Goal: Task Accomplishment & Management: Use online tool/utility

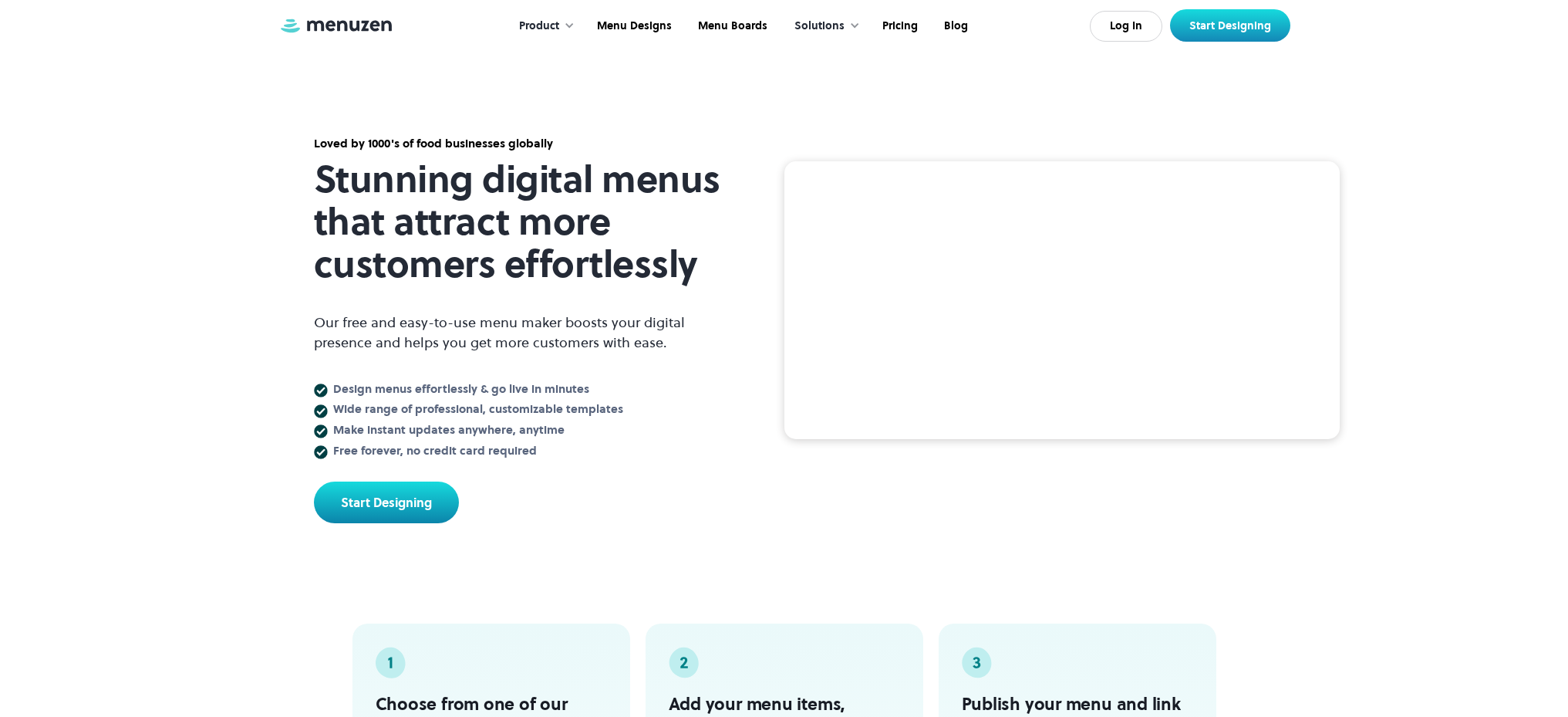
scroll to position [3, 0]
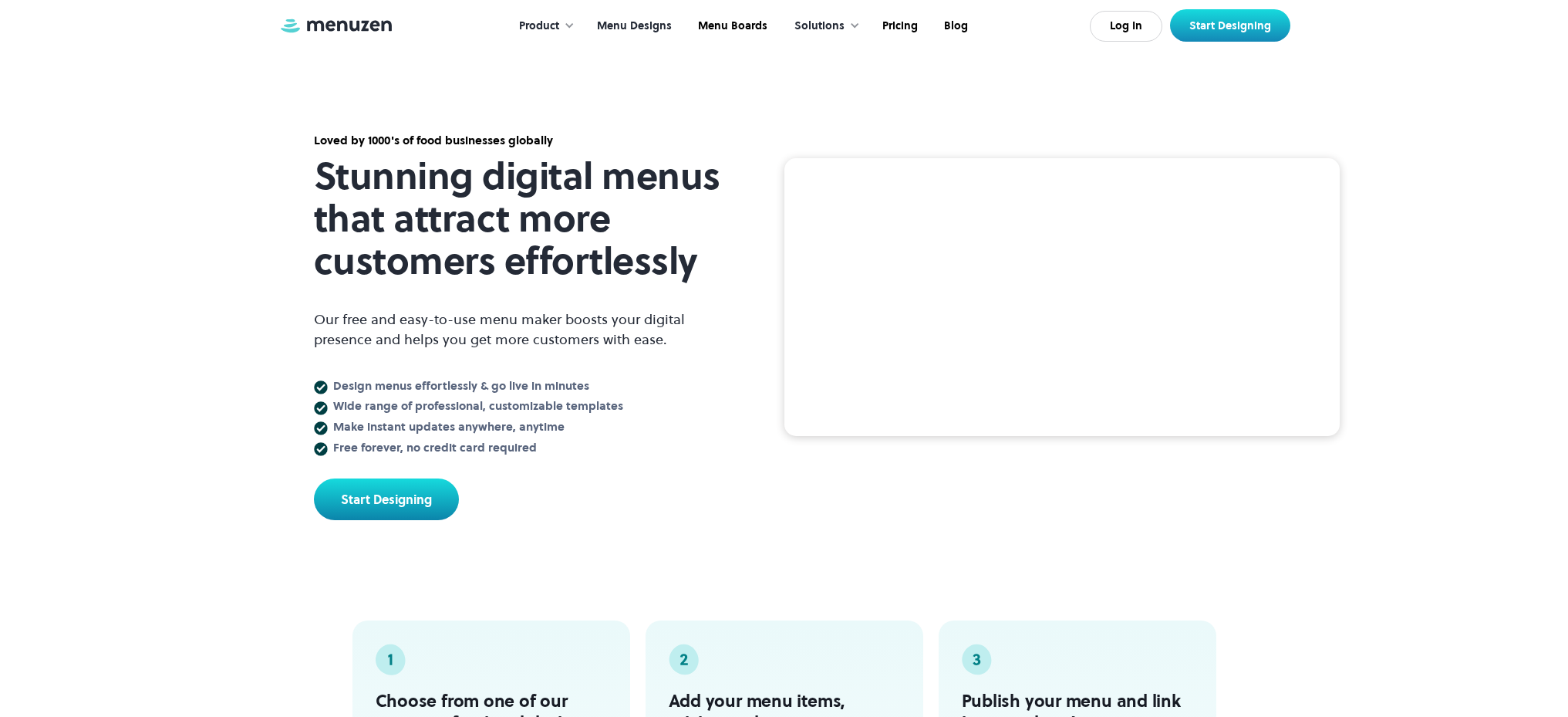
click at [648, 24] on link "Menu Designs" at bounding box center [632, 25] width 101 height 48
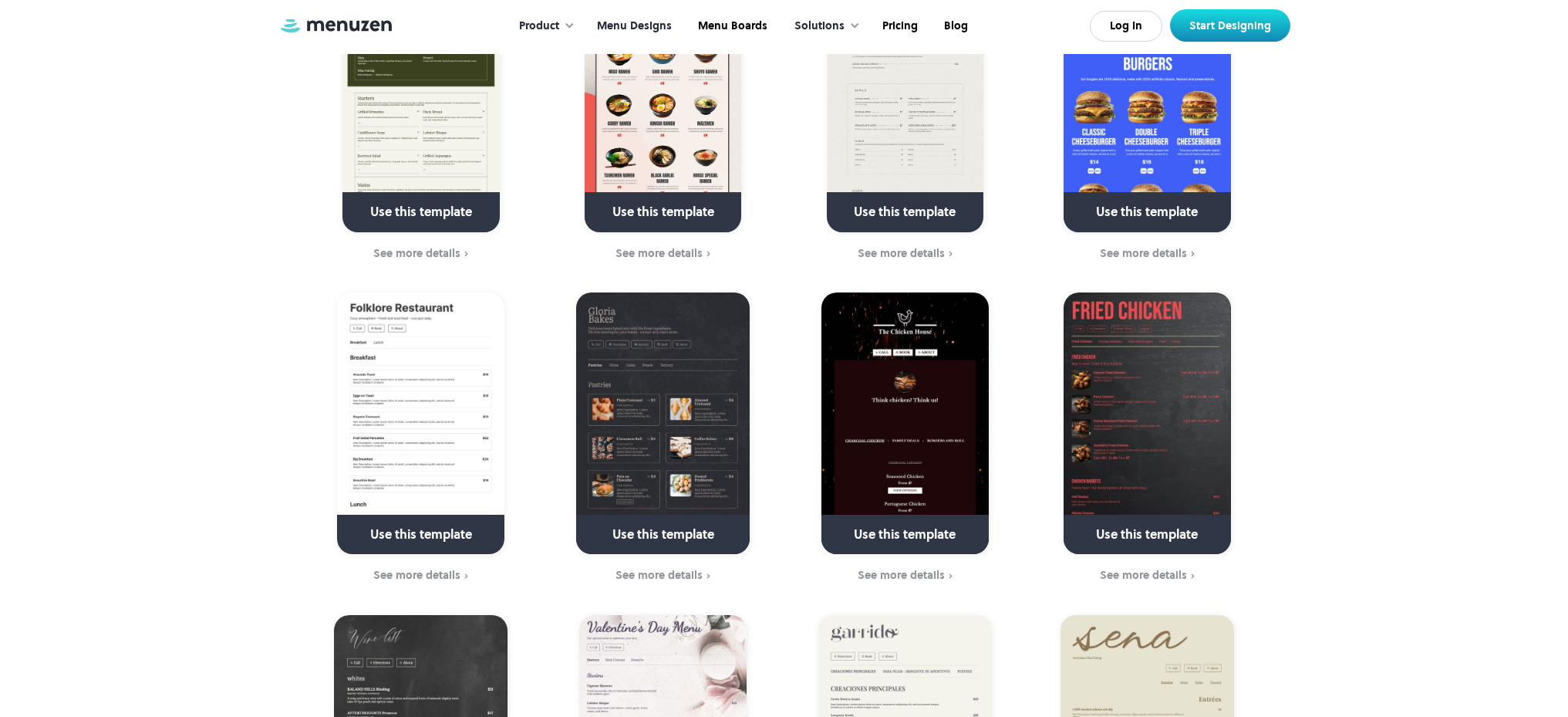
scroll to position [1362, 0]
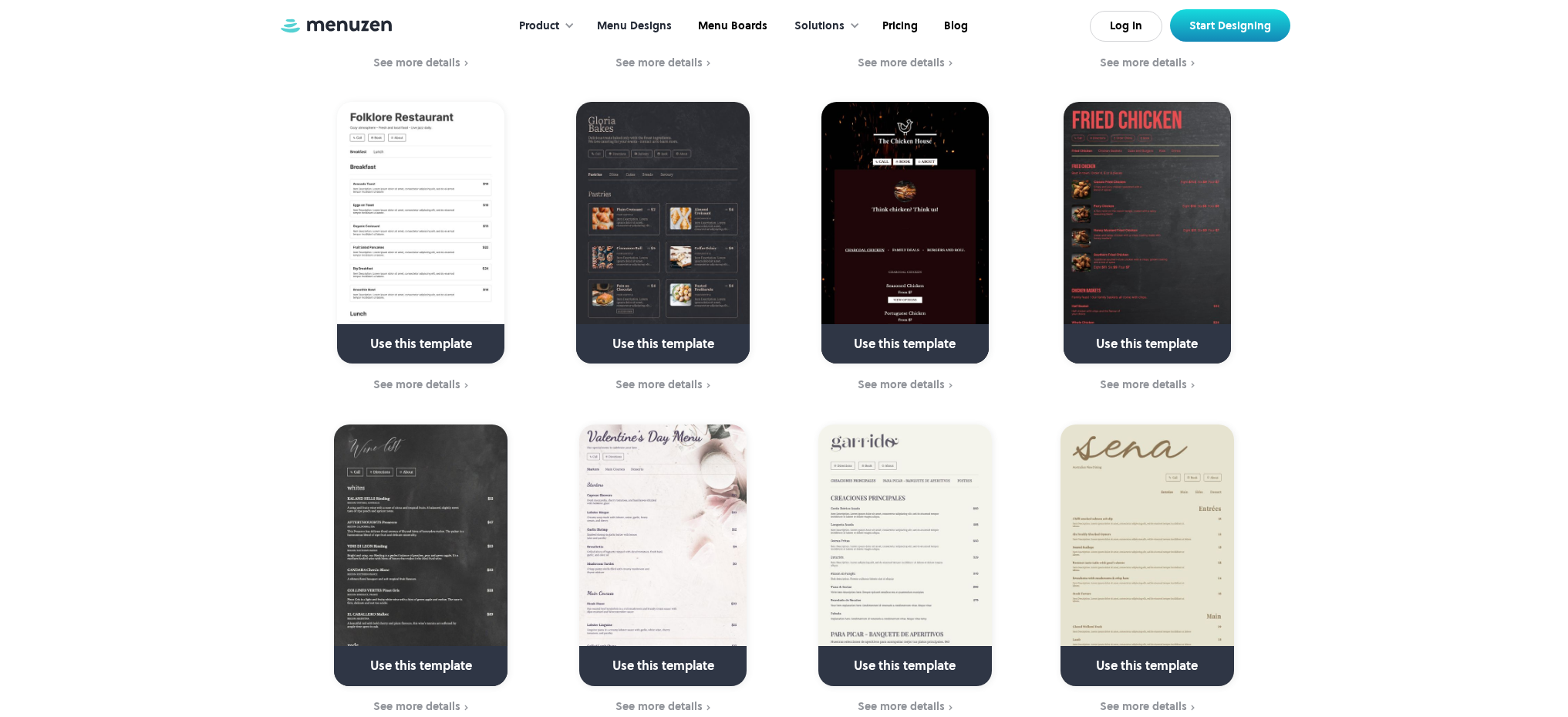
click at [409, 192] on img at bounding box center [420, 232] width 167 height 261
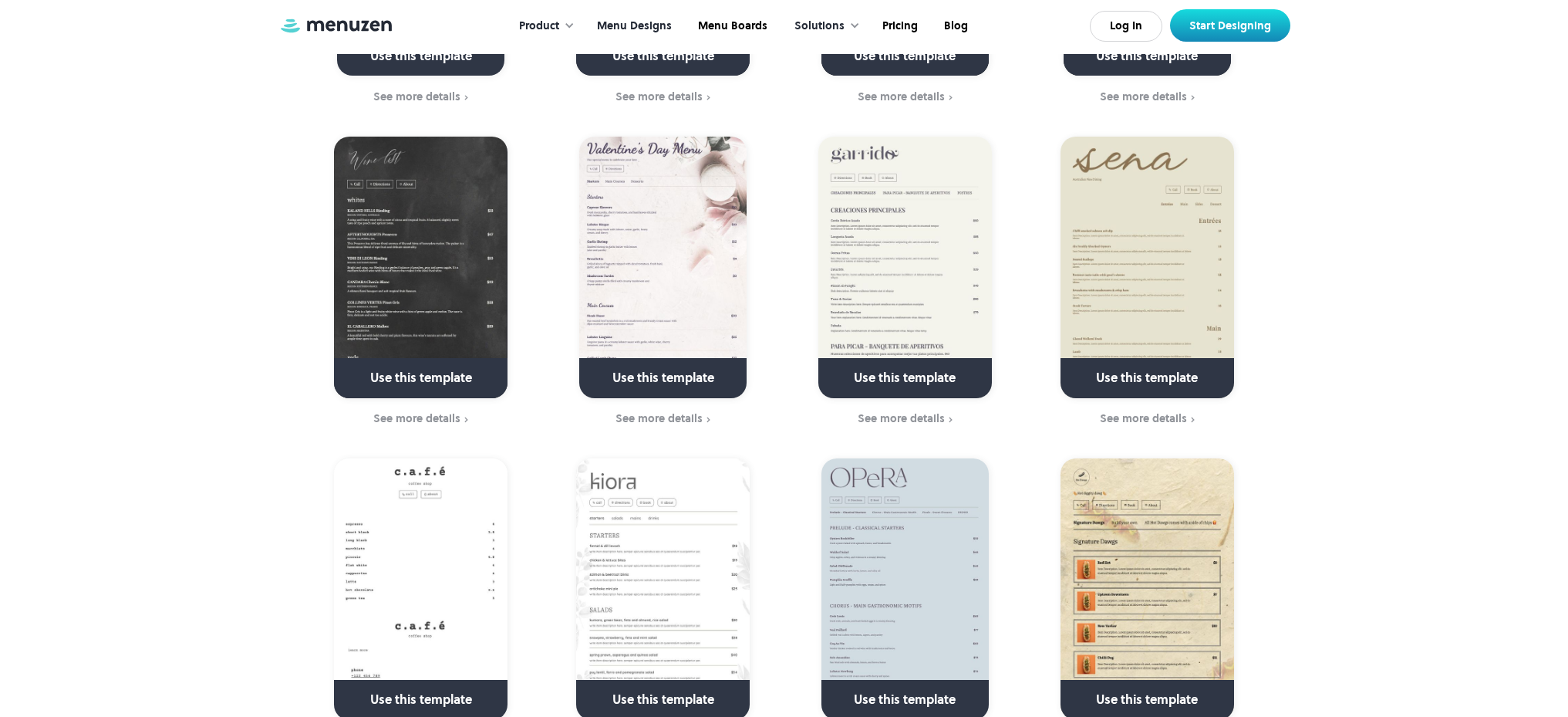
scroll to position [1387, 0]
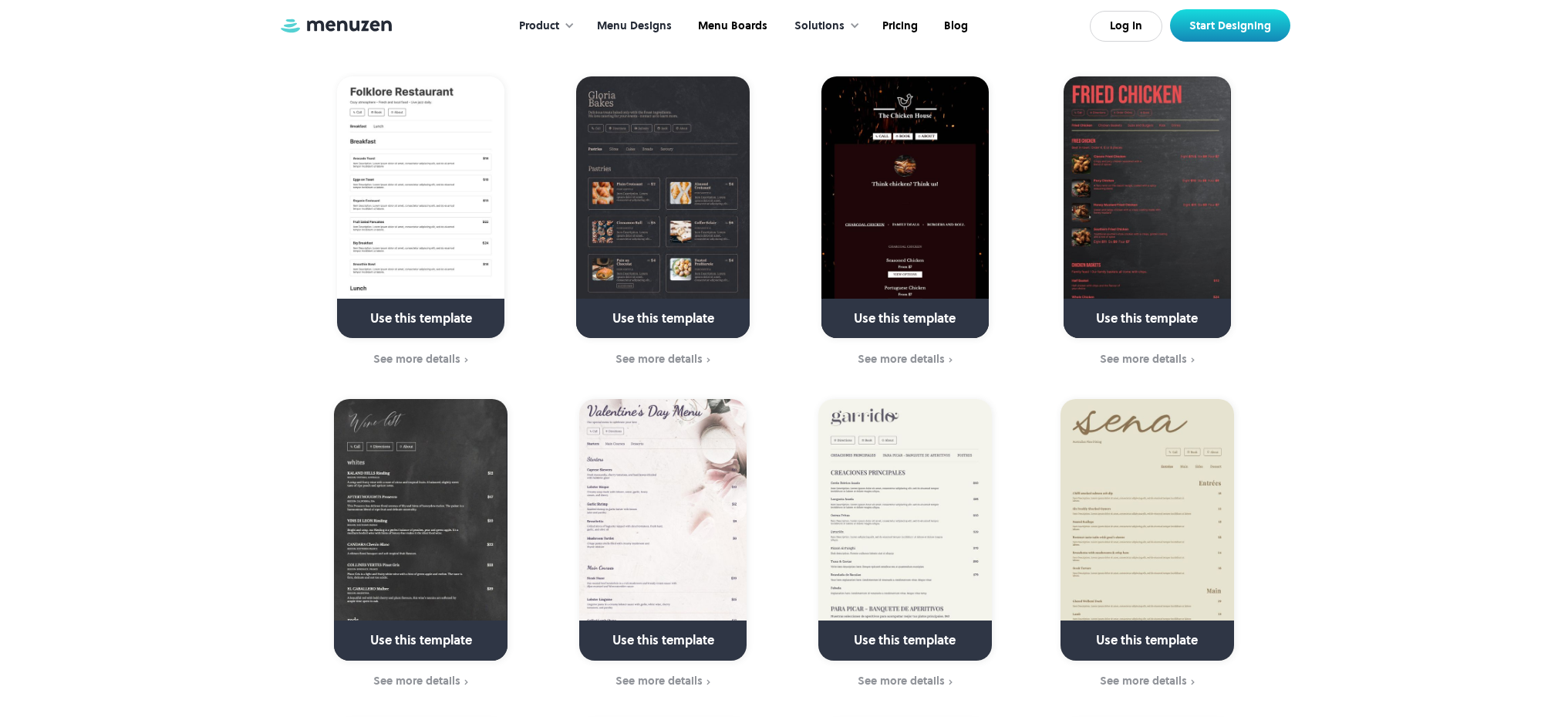
click at [662, 161] on img at bounding box center [663, 206] width 174 height 261
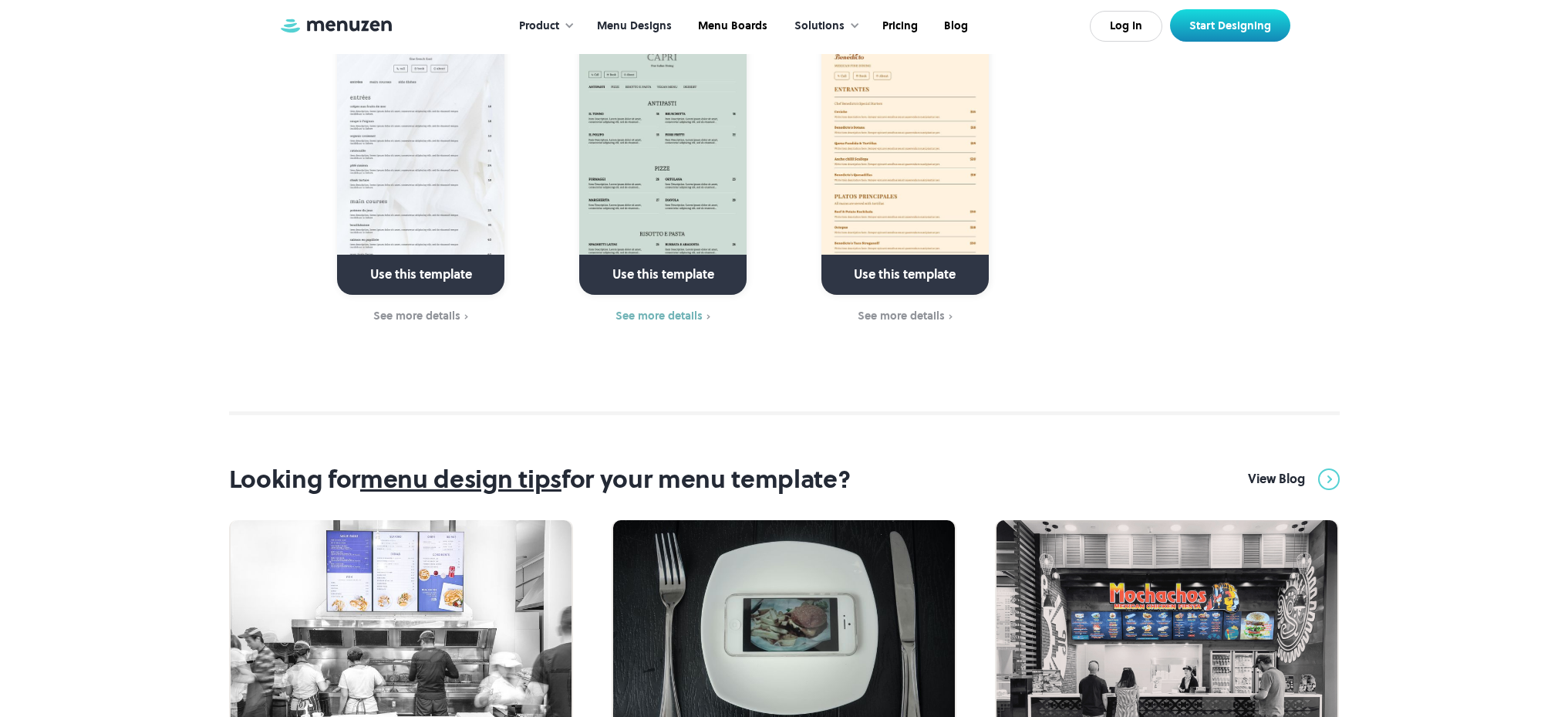
scroll to position [5215, 0]
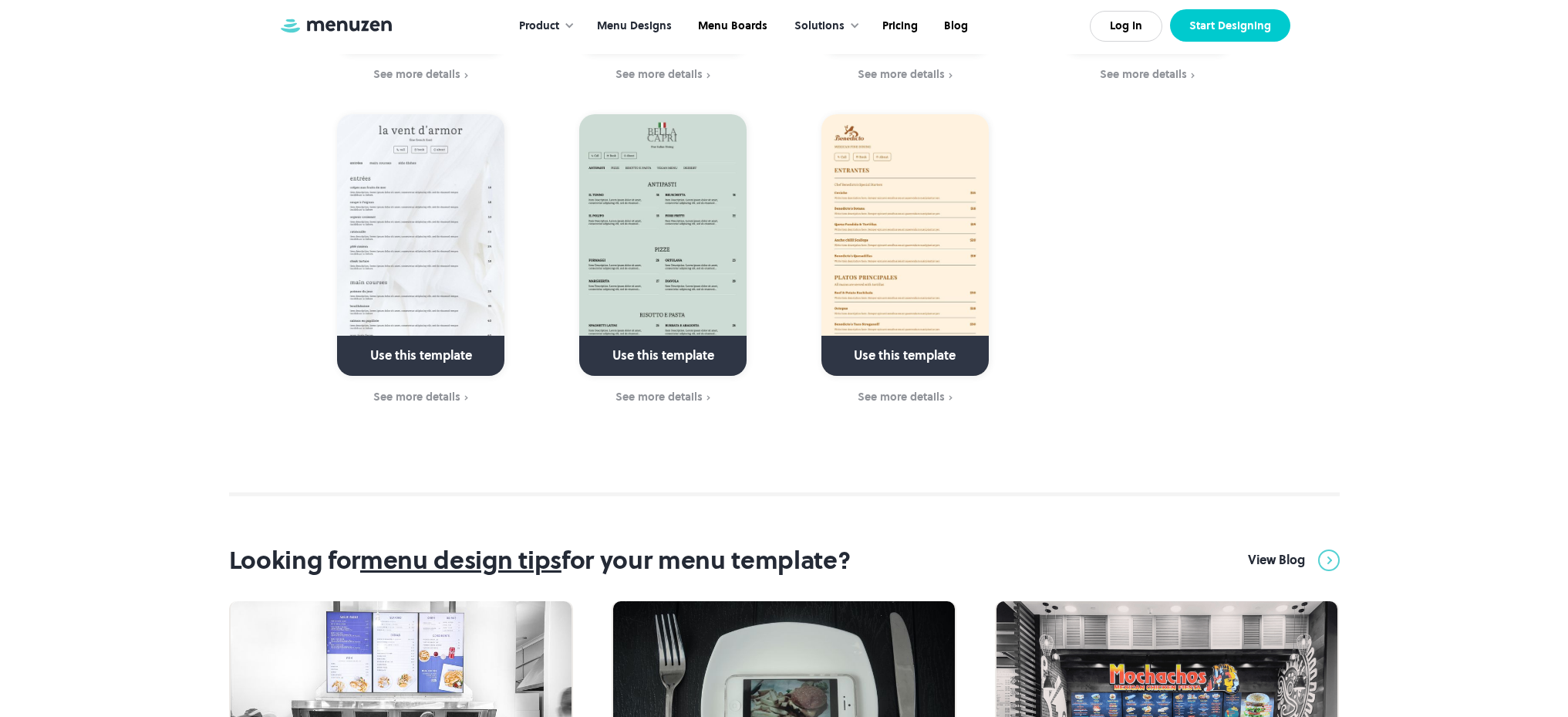
click at [1242, 33] on link "Start Designing" at bounding box center [1230, 24] width 120 height 32
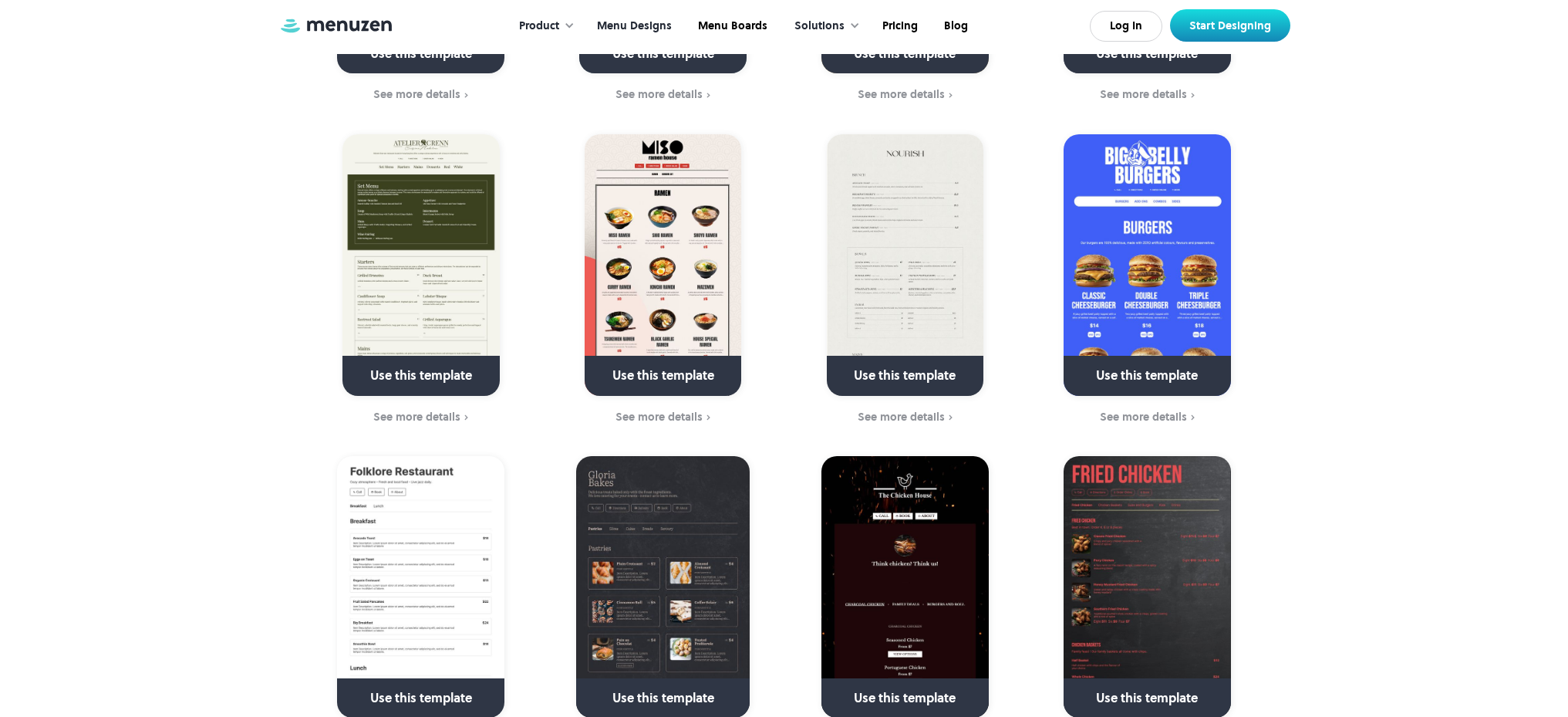
scroll to position [1007, 0]
click at [689, 364] on link at bounding box center [663, 383] width 223 height 39
